Goal: Navigation & Orientation: Find specific page/section

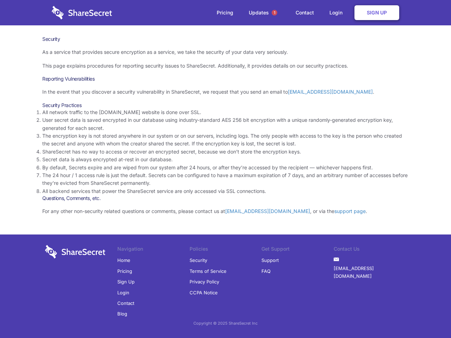
click at [225, 169] on li "By default, Secrets expire and are wiped from our system after 24 hours, or aft…" at bounding box center [225, 168] width 366 height 8
click at [274, 13] on span "1" at bounding box center [275, 13] width 6 height 6
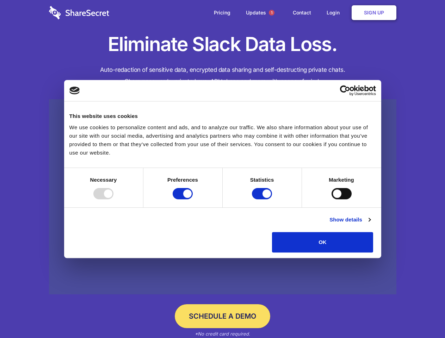
click at [113, 199] on div at bounding box center [103, 193] width 20 height 11
click at [193, 199] on input "Preferences" at bounding box center [183, 193] width 20 height 11
checkbox input "false"
click at [263, 199] on input "Statistics" at bounding box center [262, 193] width 20 height 11
checkbox input "false"
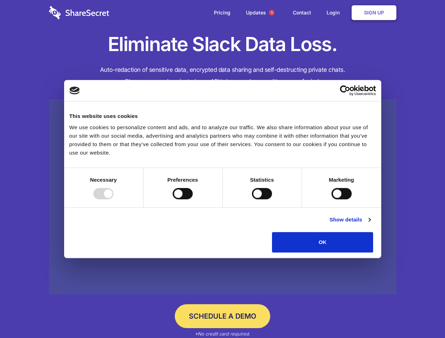
click at [332, 199] on input "Marketing" at bounding box center [342, 193] width 20 height 11
checkbox input "true"
click at [370, 224] on link "Show details" at bounding box center [349, 220] width 41 height 8
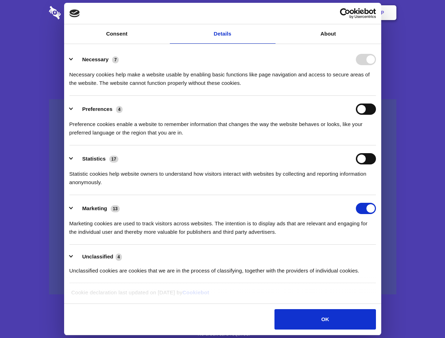
click at [376, 96] on li "Necessary 7 Necessary cookies help make a website usable by enabling basic func…" at bounding box center [222, 71] width 307 height 50
click at [271, 13] on span "1" at bounding box center [272, 13] width 6 height 6
